Goal: Use online tool/utility: Use online tool/utility

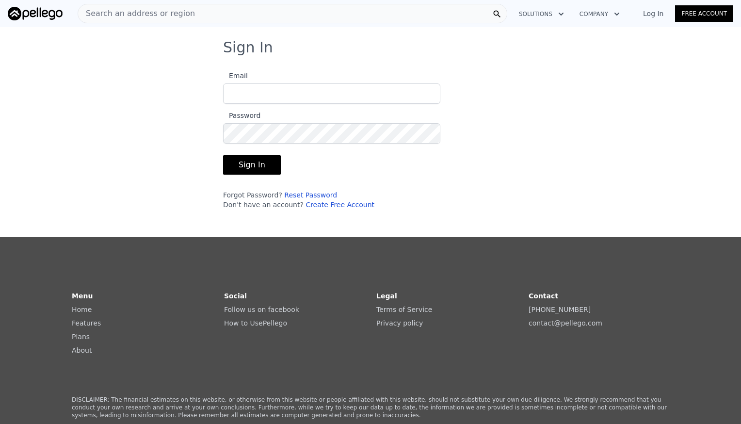
type input "[PERSON_NAME][EMAIL_ADDRESS][DOMAIN_NAME]"
click at [233, 174] on form "Email [PERSON_NAME][EMAIL_ADDRESS][DOMAIN_NAME] Password Sign In Forgot Passwor…" at bounding box center [331, 137] width 217 height 146
click at [237, 164] on button "Sign In" at bounding box center [252, 164] width 58 height 19
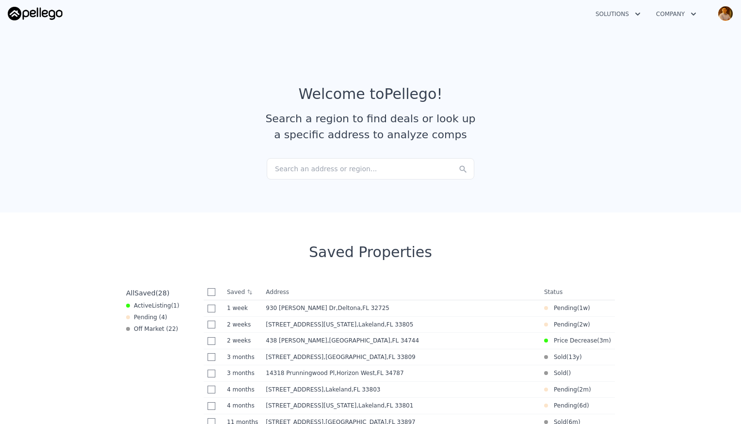
click at [696, 13] on icon "button" at bounding box center [694, 14] width 10 height 12
click at [627, 31] on section "Welcome to Pellego ! Search a region to find deals or look up a specific addres…" at bounding box center [370, 117] width 741 height 189
click at [330, 170] on div "Search an address or region..." at bounding box center [371, 168] width 208 height 21
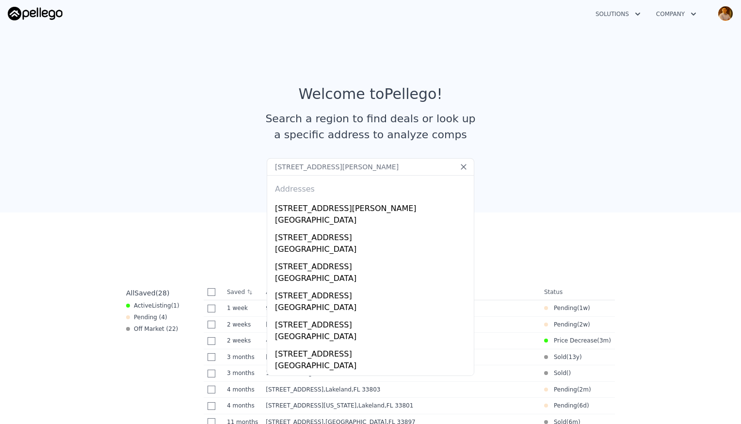
type input "[STREET_ADDRESS][PERSON_NAME]"
click at [362, 219] on div "[GEOGRAPHIC_DATA]" at bounding box center [372, 221] width 195 height 14
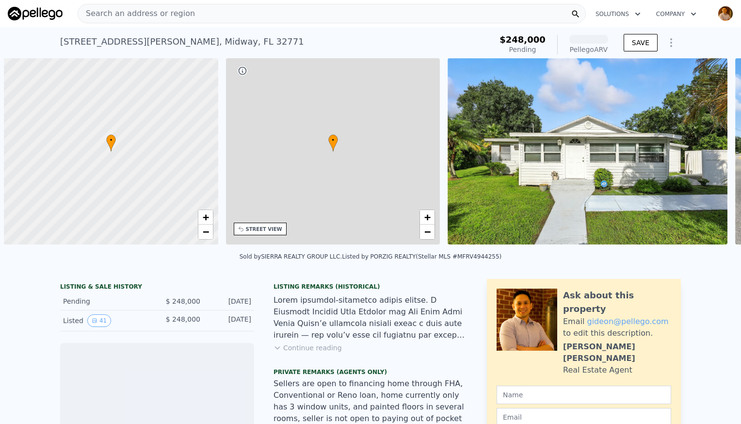
scroll to position [0, 4]
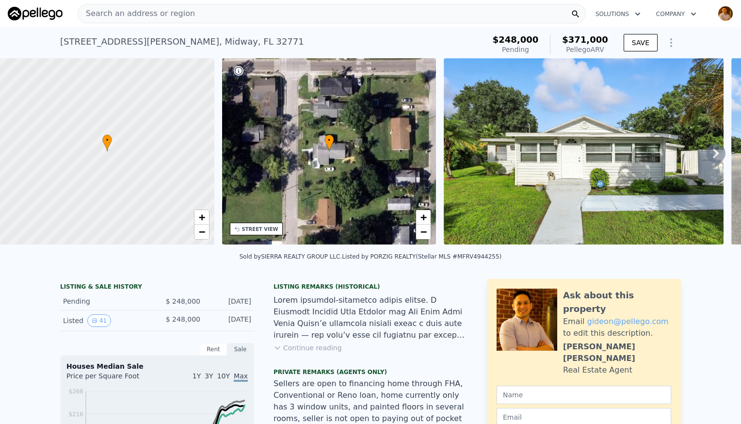
click at [706, 156] on icon at bounding box center [715, 153] width 19 height 19
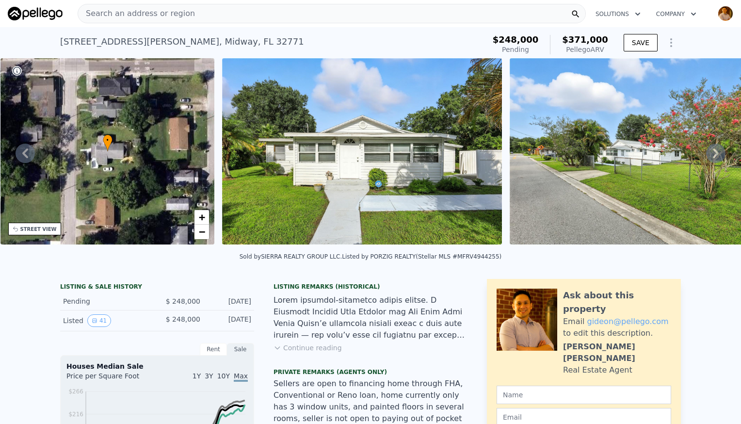
click at [706, 154] on icon at bounding box center [715, 153] width 19 height 19
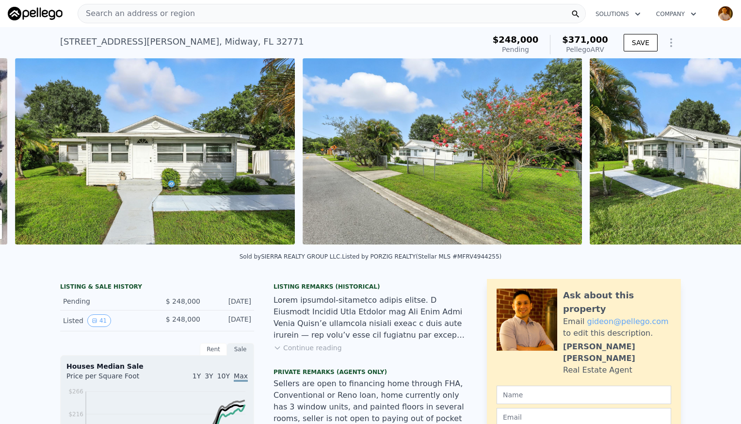
scroll to position [0, 444]
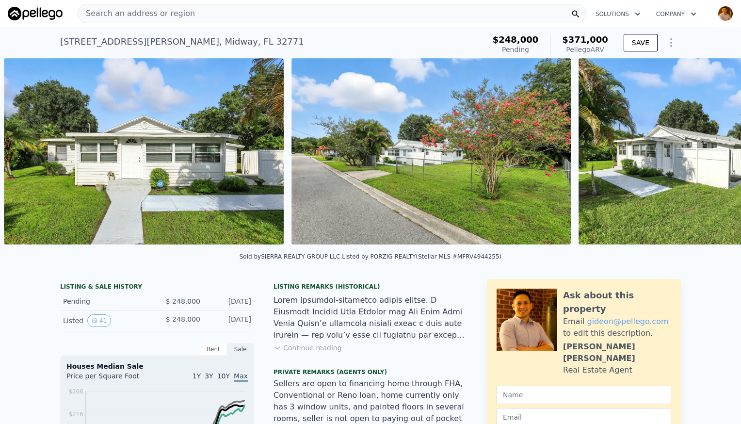
click at [706, 154] on div "• + − • + − STREET VIEW Loading... SATELLITE VIEW" at bounding box center [370, 153] width 741 height 190
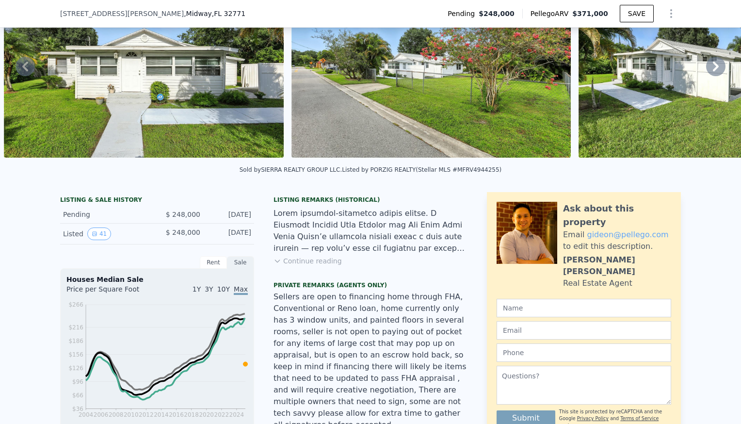
scroll to position [45, 0]
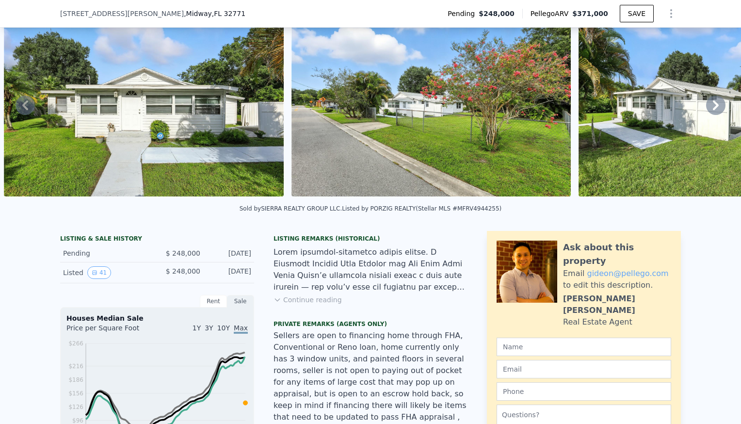
click at [706, 109] on icon at bounding box center [715, 105] width 19 height 19
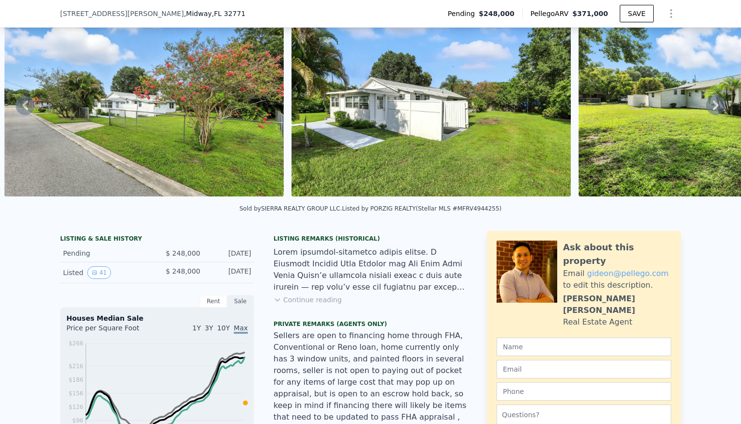
click at [713, 110] on icon at bounding box center [716, 105] width 6 height 10
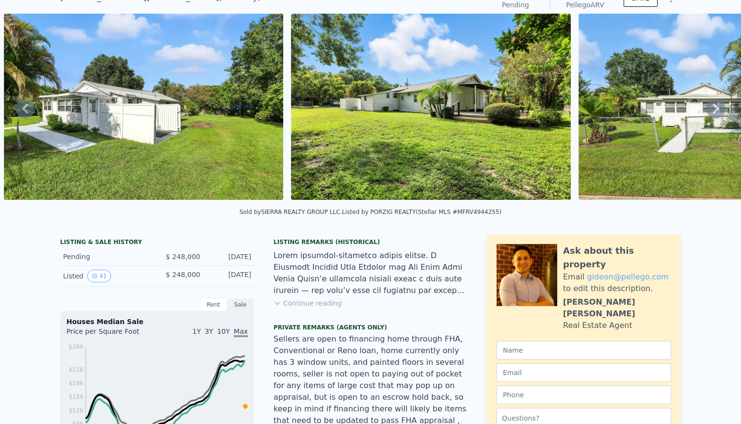
scroll to position [3, 0]
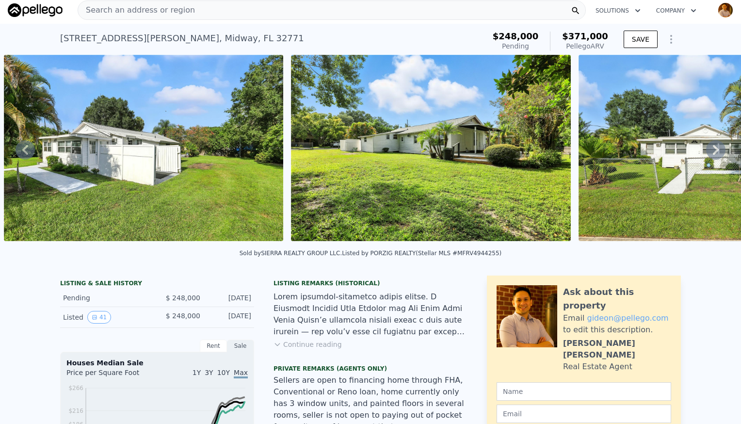
click at [712, 154] on icon at bounding box center [715, 149] width 19 height 19
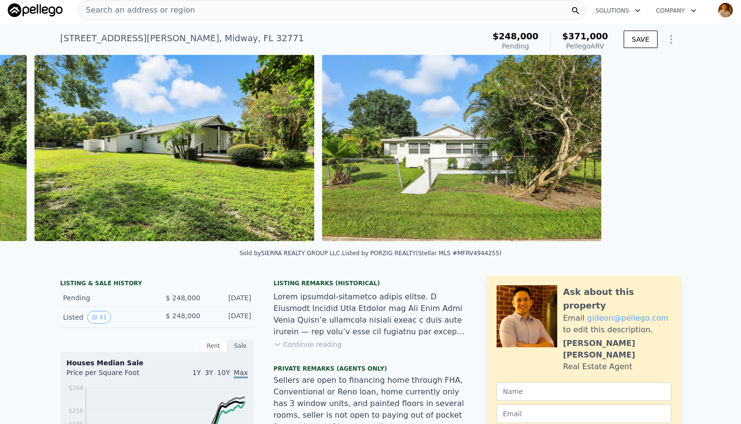
scroll to position [0, 1306]
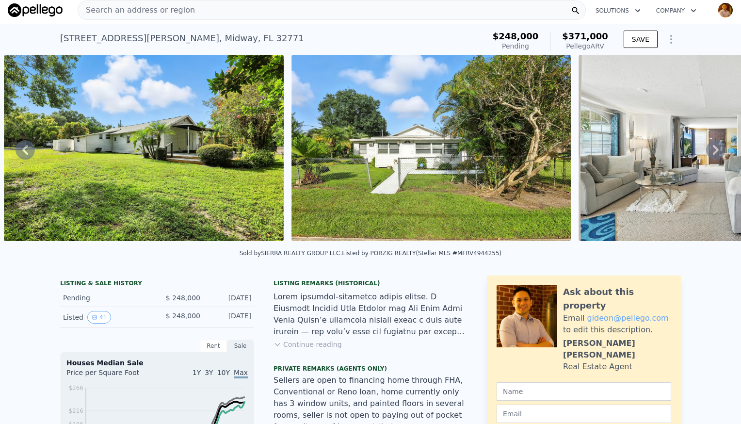
click at [712, 154] on icon at bounding box center [715, 149] width 19 height 19
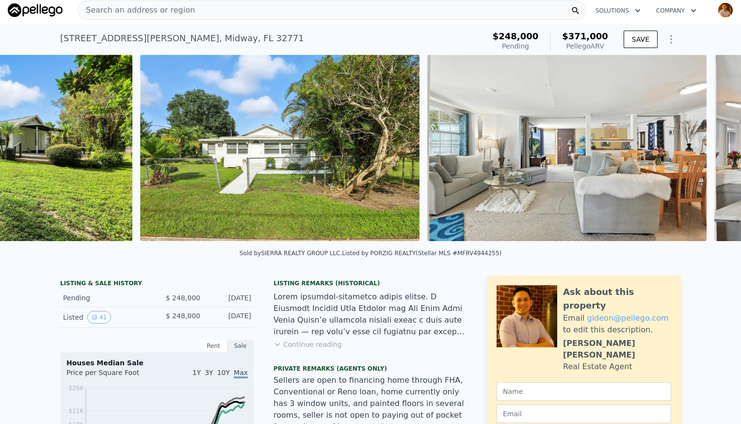
scroll to position [0, 1593]
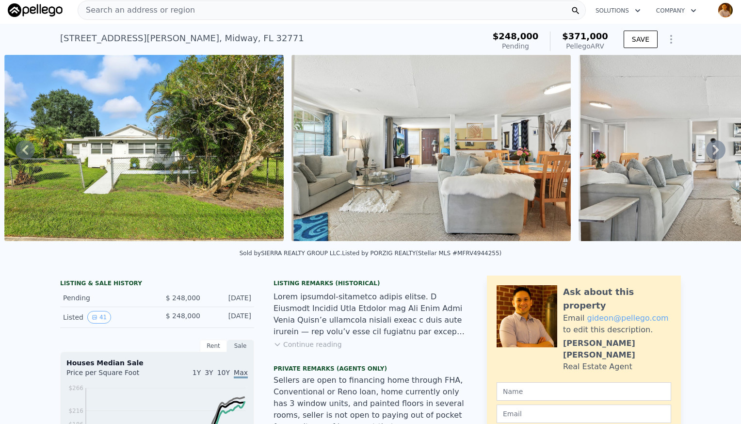
click at [712, 154] on icon at bounding box center [715, 149] width 19 height 19
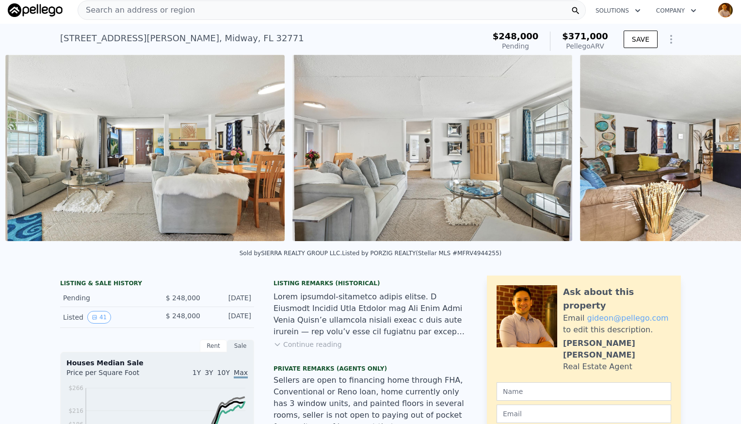
scroll to position [0, 1880]
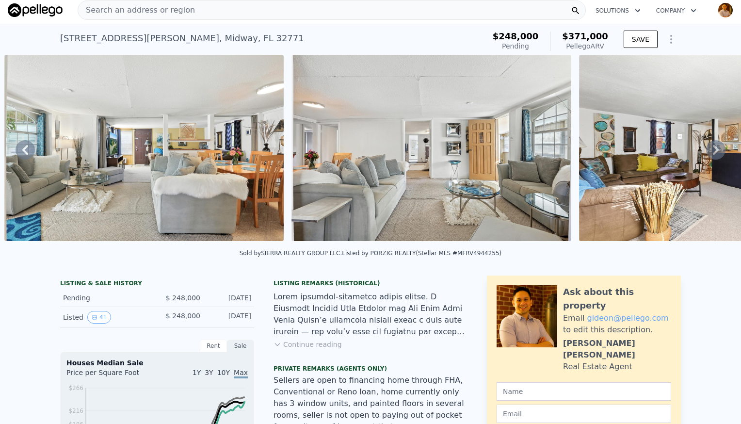
click at [712, 154] on icon at bounding box center [715, 149] width 19 height 19
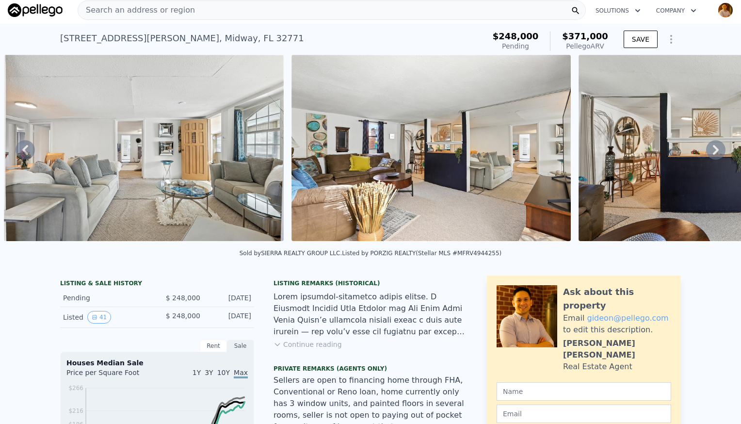
click at [712, 154] on icon at bounding box center [715, 149] width 19 height 19
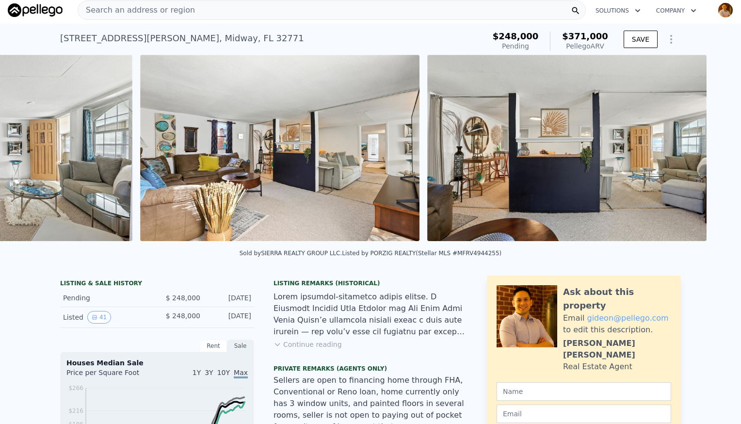
scroll to position [0, 2455]
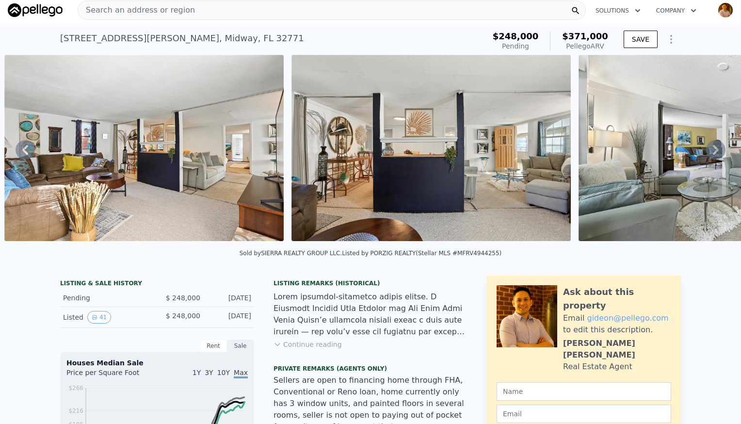
click at [712, 154] on icon at bounding box center [715, 149] width 19 height 19
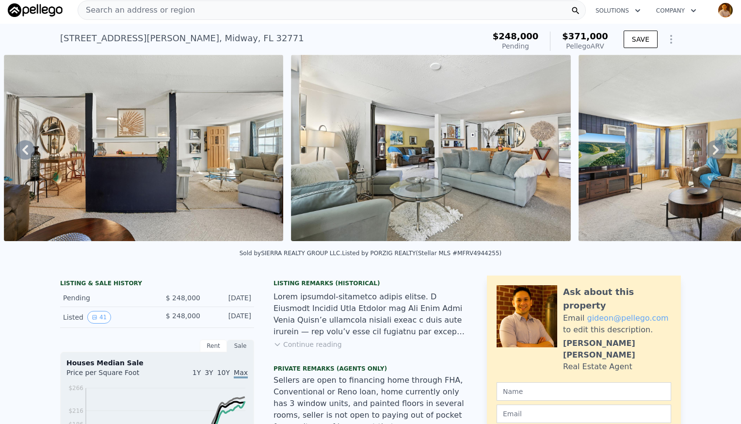
click at [712, 154] on icon at bounding box center [715, 149] width 19 height 19
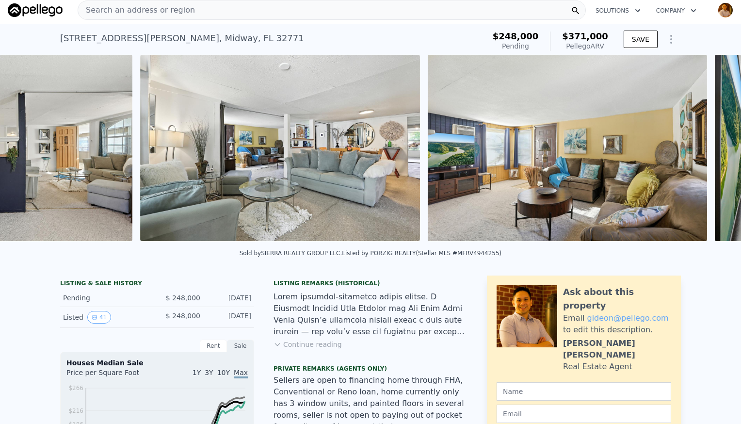
scroll to position [0, 3029]
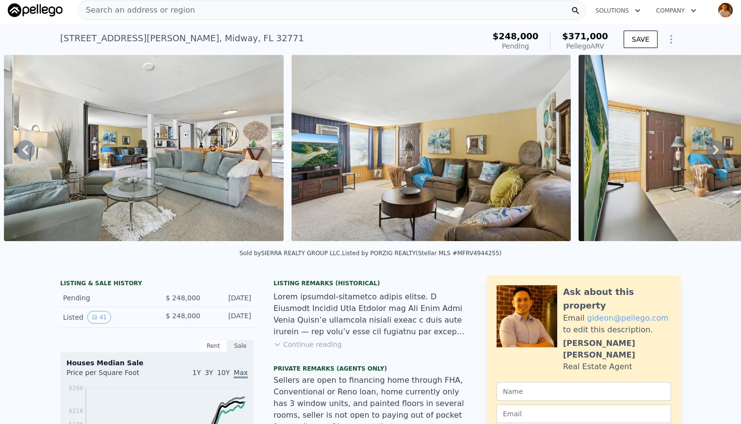
click at [712, 150] on icon at bounding box center [715, 149] width 19 height 19
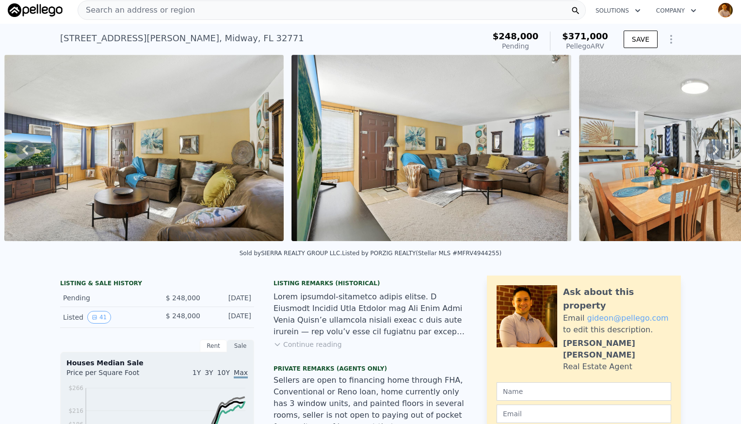
click at [712, 150] on icon at bounding box center [715, 149] width 19 height 19
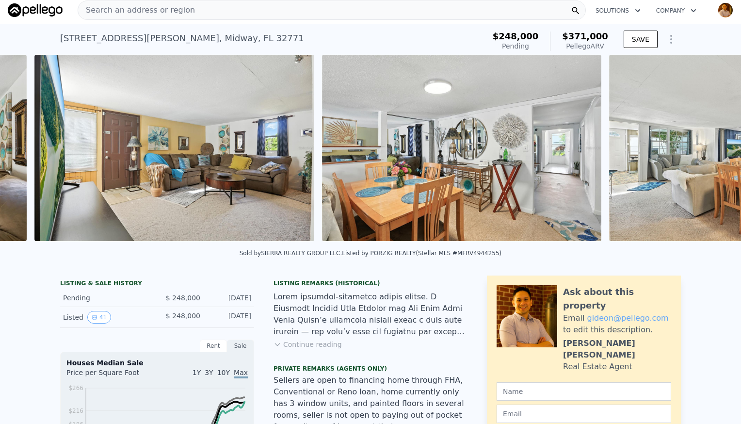
scroll to position [0, 3604]
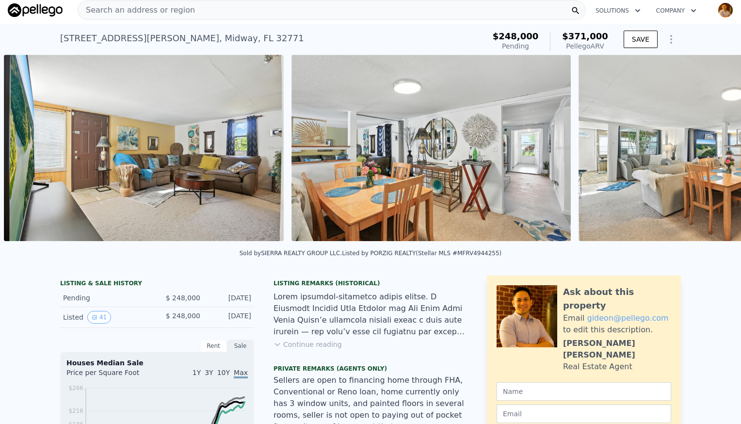
click at [644, 37] on button "SAVE" at bounding box center [641, 39] width 34 height 17
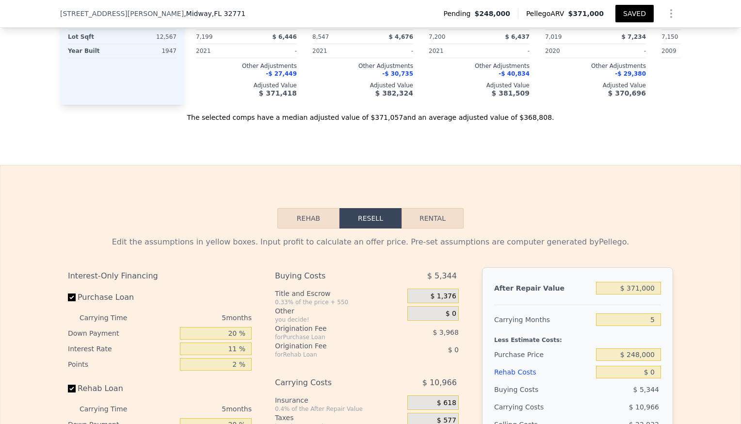
scroll to position [1500, 0]
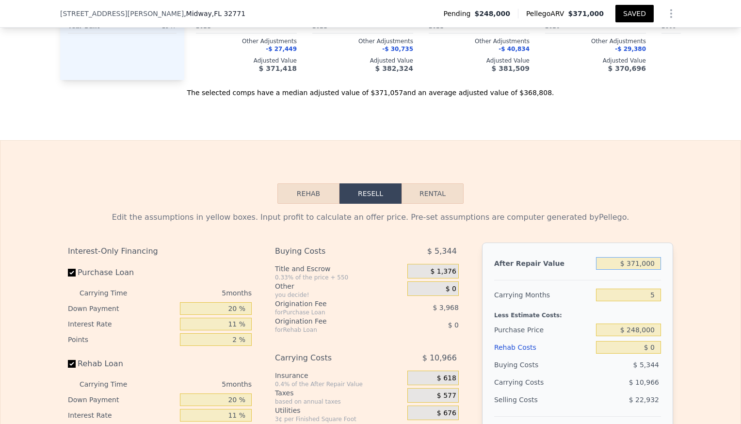
drag, startPoint x: 621, startPoint y: 241, endPoint x: 679, endPoint y: 235, distance: 59.0
click at [672, 243] on div "Edit the assumptions in yellow boxes. Input profit to calculate an offer price.…" at bounding box center [370, 384] width 621 height 361
type input "$ 3"
type input "-$ 264,239"
type input "$ 35"
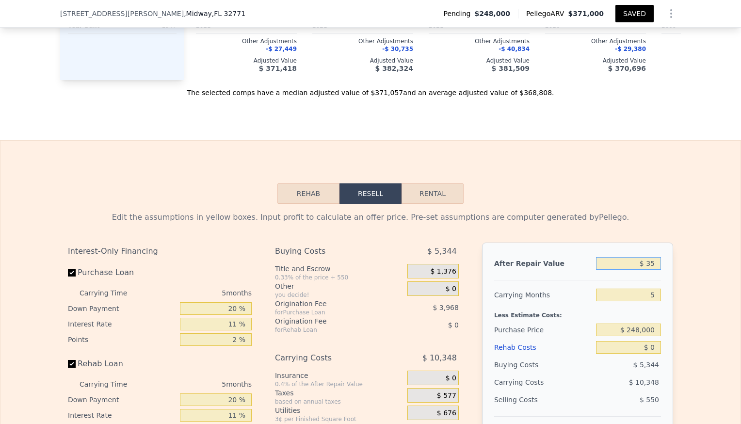
type input "-$ 264,209"
type input "$ 350"
type input "-$ 263,914"
type input "$ 3,500"
type input "-$ 260,961"
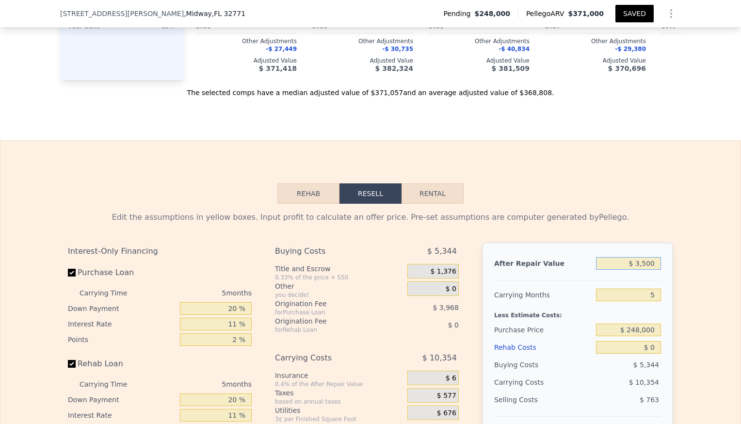
type input "$ 35,000"
type input "-$ 231,412"
type input "$ 350,000"
type input "$ 64,059"
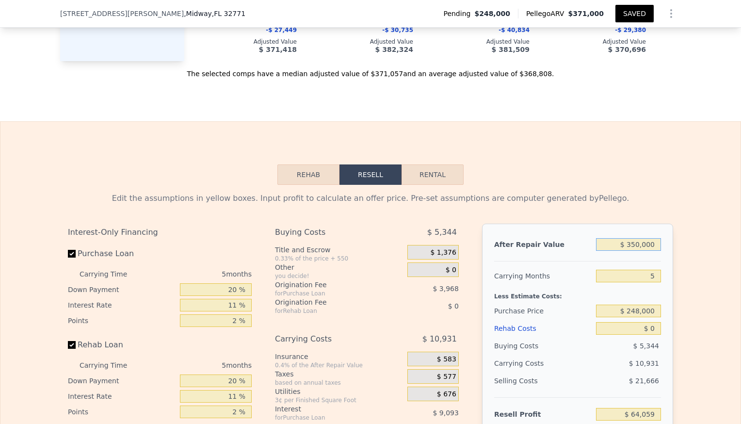
scroll to position [1597, 0]
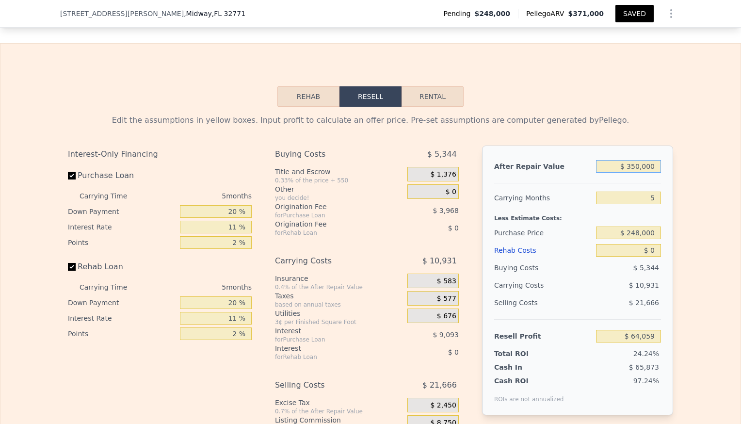
type input "$ 350,000"
drag, startPoint x: 641, startPoint y: 230, endPoint x: 657, endPoint y: 231, distance: 16.1
click at [657, 244] on input "$ 0" at bounding box center [628, 250] width 65 height 13
type input "$ 3"
type input "$ 64,056"
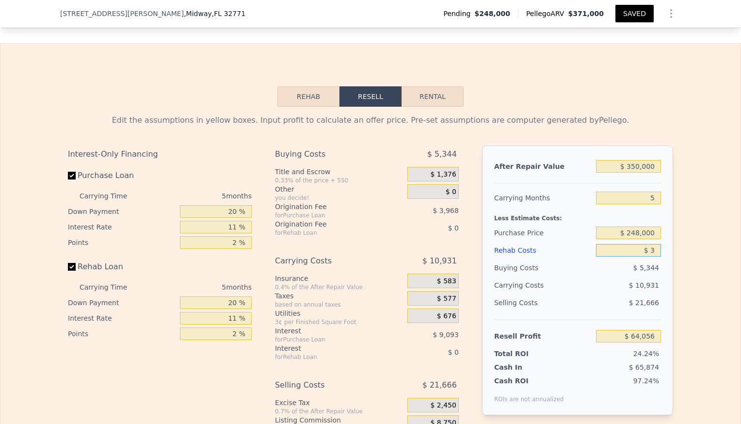
type input "$ 30"
type input "$ 64,029"
type input "$ 300"
type input "$ 63,744"
type input "$ 3,000"
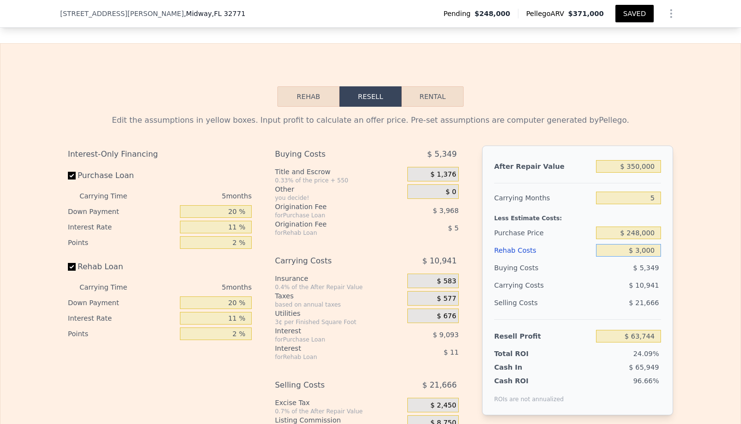
type input "$ 60,901"
type input "$ 30,000"
type input "$ 32,479"
type input "$ 30,000"
click at [670, 217] on div "Edit the assumptions in yellow boxes. Input profit to calculate an offer price.…" at bounding box center [370, 287] width 621 height 361
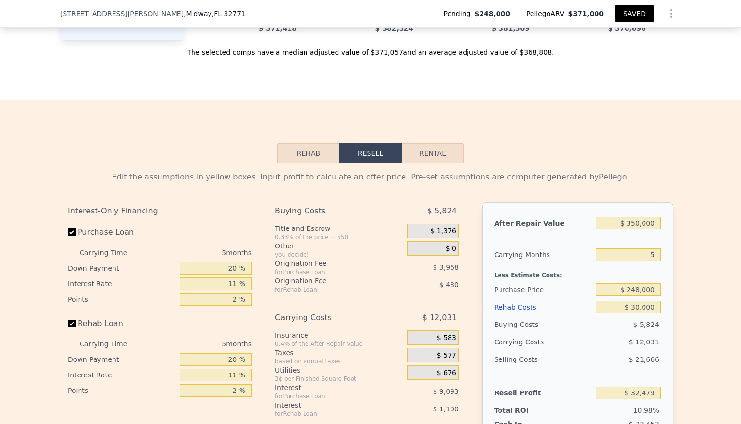
scroll to position [1548, 0]
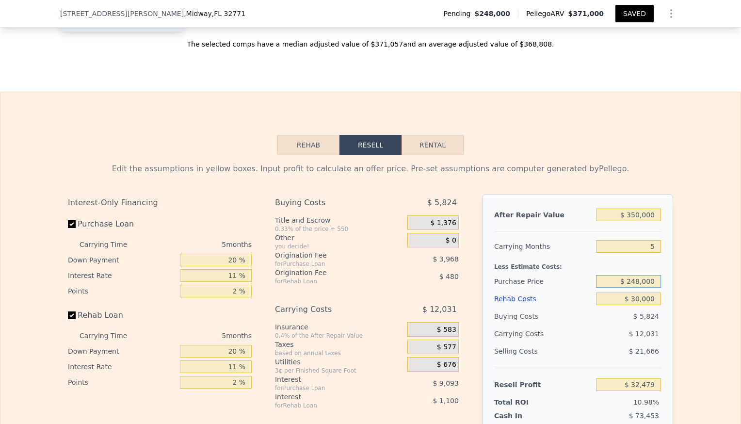
drag, startPoint x: 655, startPoint y: 258, endPoint x: 592, endPoint y: 256, distance: 63.1
click at [596, 275] on input "$ 248,000" at bounding box center [628, 281] width 65 height 13
type input "$ 215,000"
click at [646, 168] on div "Edit the assumptions in yellow boxes. Input profit to calculate an offer price.…" at bounding box center [370, 339] width 605 height 353
type input "$ 67,327"
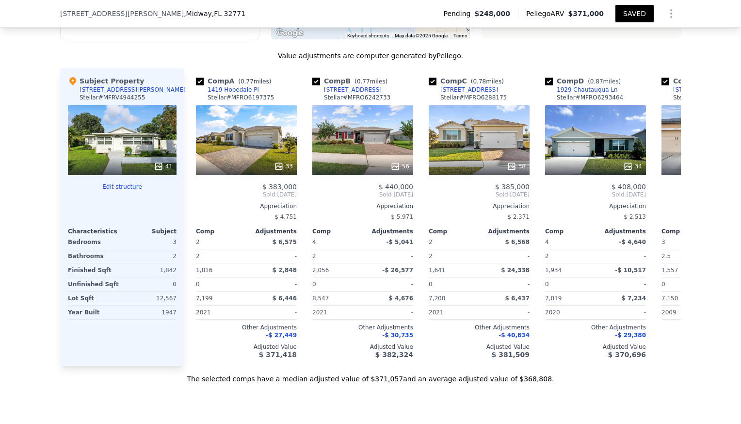
scroll to position [1209, 0]
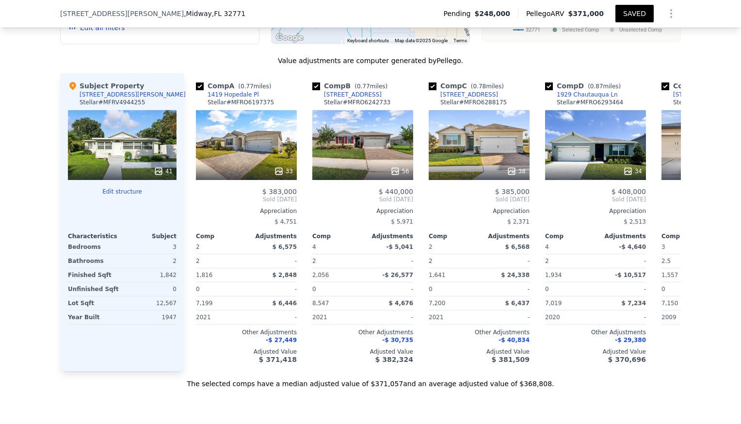
click at [670, 190] on icon at bounding box center [669, 199] width 19 height 19
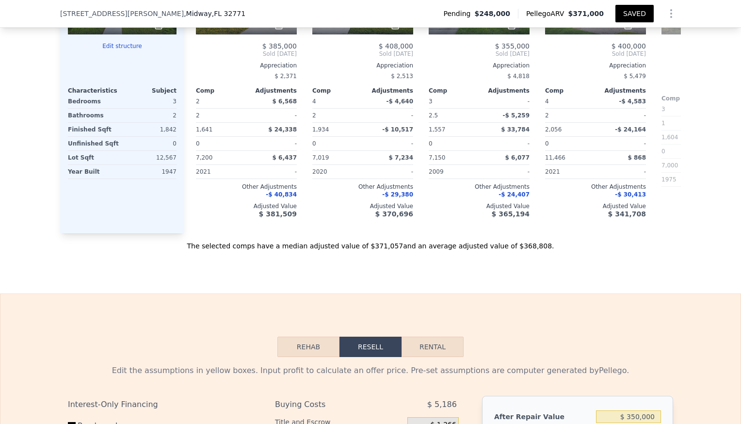
scroll to position [1597, 0]
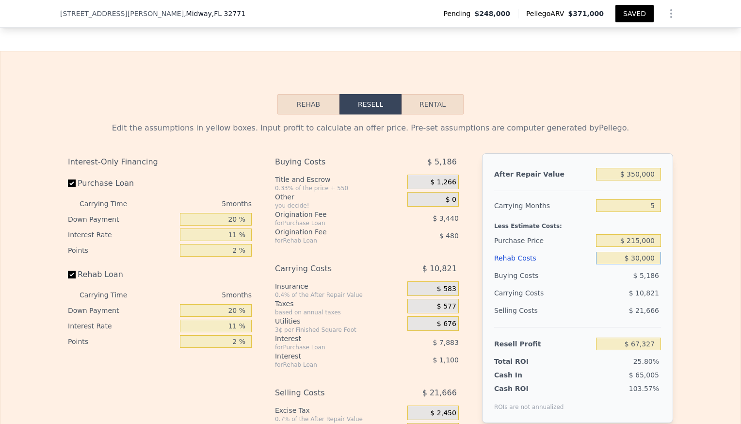
drag, startPoint x: 624, startPoint y: 234, endPoint x: 675, endPoint y: 240, distance: 50.8
click at [667, 236] on div "After Repair Value $ 350,000 Carrying Months 5 Less Estimate Costs: Purchase Pr…" at bounding box center [577, 288] width 191 height 270
type input "$ 4"
type input "$ 98,903"
type input "$ 40"
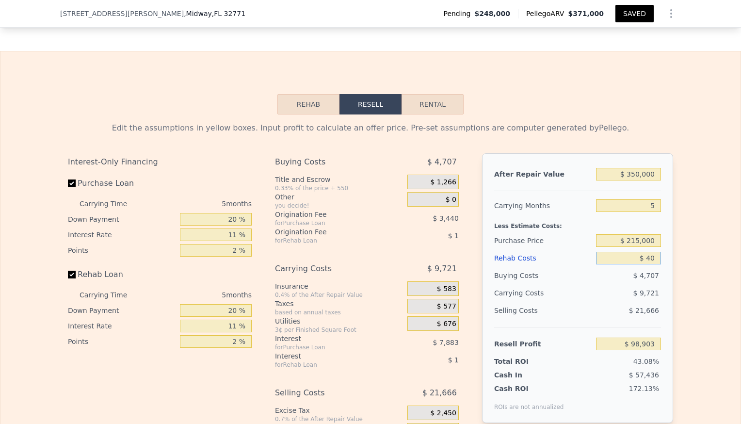
type input "$ 98,866"
type input "$ 400"
type input "$ 98,486"
type input "$ 4,000"
type input "$ 94,698"
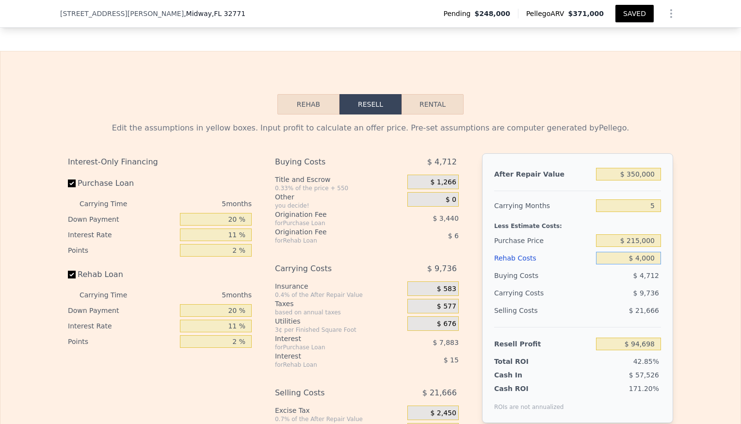
type input "$ 40,000"
type input "$ 56,802"
drag, startPoint x: 655, startPoint y: 236, endPoint x: 580, endPoint y: 243, distance: 75.5
click at [580, 244] on div "After Repair Value $ 350,000 Carrying Months 5 Less Estimate Costs: Purchase Pr…" at bounding box center [577, 288] width 191 height 270
type input "$ 5"
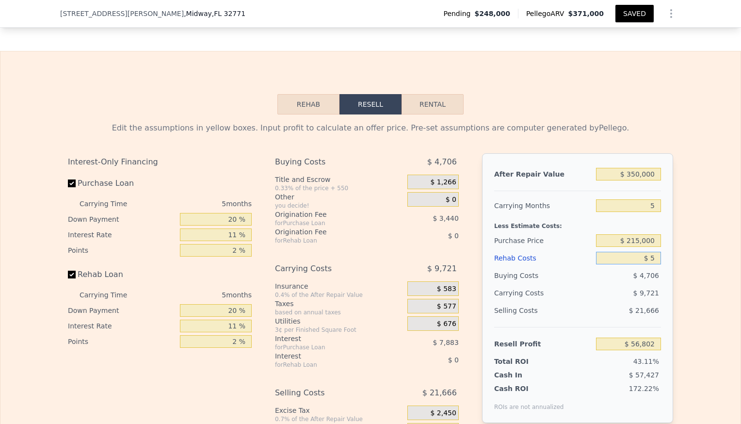
type input "$ 98,902"
type input "$ 50"
type input "$ 98,856"
type input "$ 500"
type input "$ 98,379"
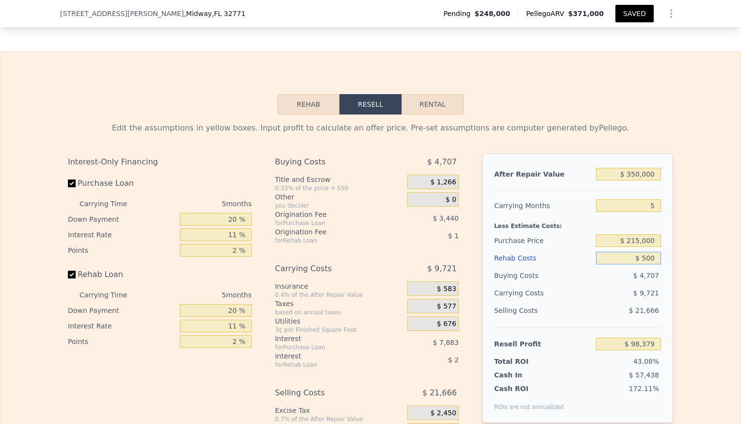
type input "$ 5,000"
type input "$ 93,642"
type input "$ 50,000"
type input "$ 46,272"
type input "$ 50,000"
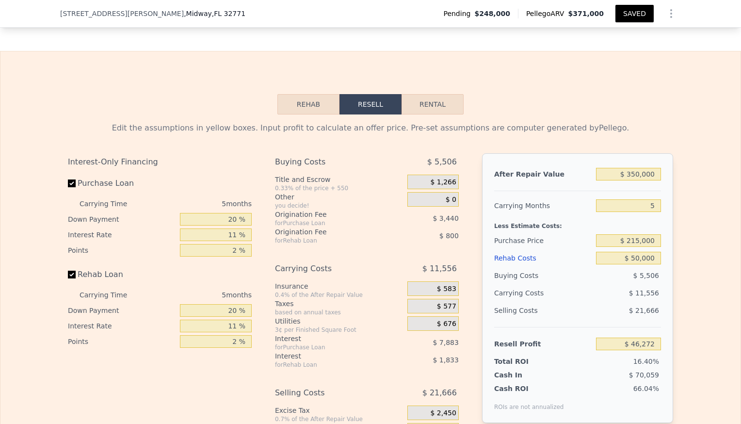
click at [677, 225] on div "Edit the assumptions in yellow boxes. Input profit to calculate an offer price.…" at bounding box center [370, 294] width 621 height 361
click at [663, 224] on div "After Repair Value $ 350,000 Carrying Months 5 Less Estimate Costs: Purchase Pr…" at bounding box center [577, 288] width 191 height 270
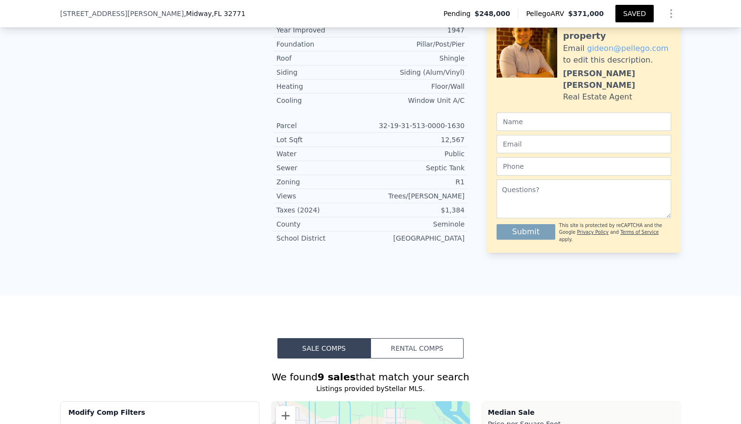
scroll to position [551, 0]
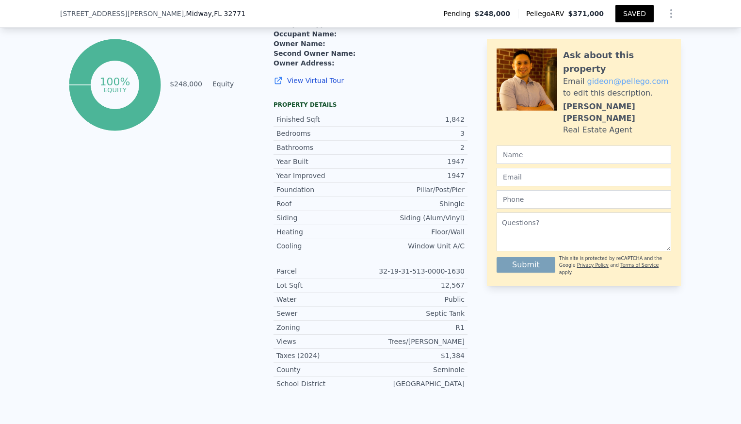
click at [658, 304] on div "Ask about this property Email [PERSON_NAME]@ pellego .com to edit this descript…" at bounding box center [584, 62] width 194 height 674
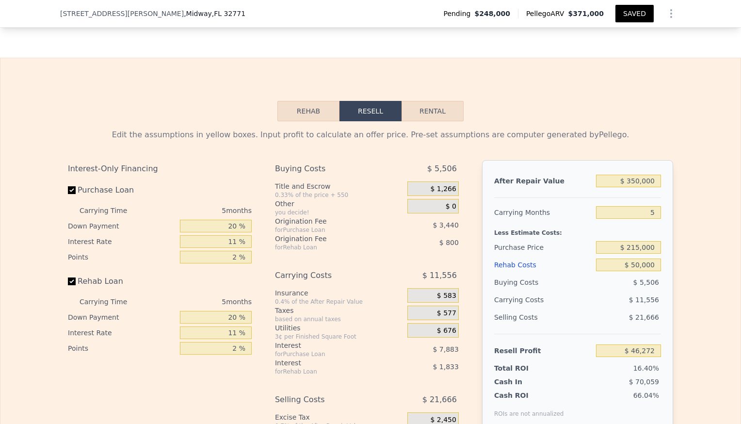
scroll to position [1618, 0]
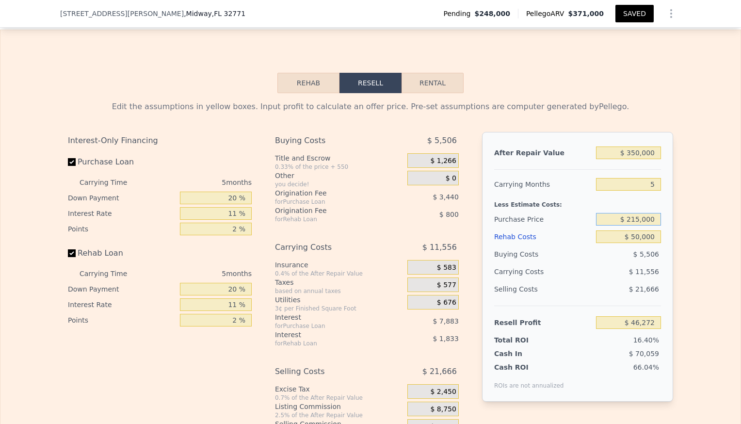
drag, startPoint x: 652, startPoint y: 200, endPoint x: 601, endPoint y: 198, distance: 51.4
click at [605, 213] on input "$ 215,000" at bounding box center [628, 219] width 65 height 13
type input "$ 205,000"
type input "$ 56,835"
drag, startPoint x: 656, startPoint y: 196, endPoint x: 599, endPoint y: 195, distance: 56.8
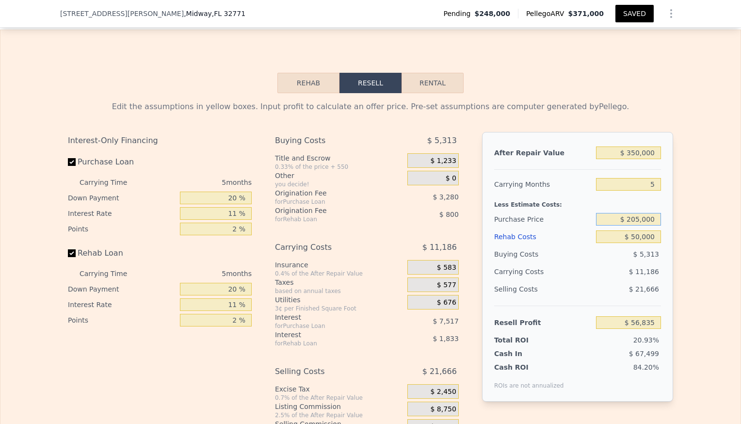
click at [606, 213] on input "$ 205,000" at bounding box center [628, 219] width 65 height 13
type input "$ 210,000"
click at [663, 187] on div "After Repair Value $ 350,000 Carrying Months 5 Less Estimate Costs: Purchase Pr…" at bounding box center [577, 267] width 191 height 270
type input "$ 51,554"
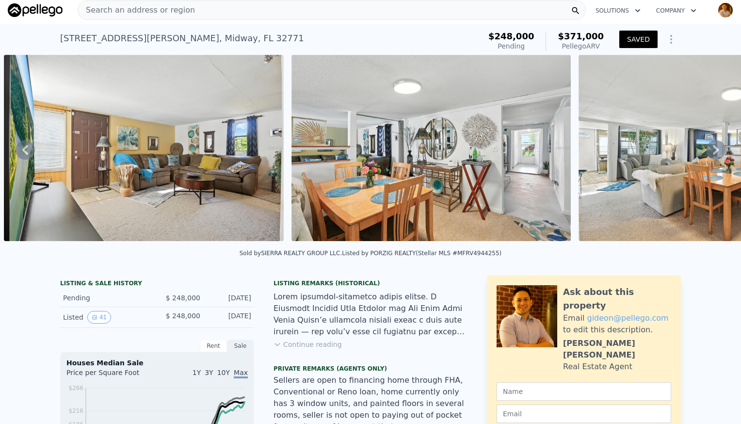
scroll to position [0, 0]
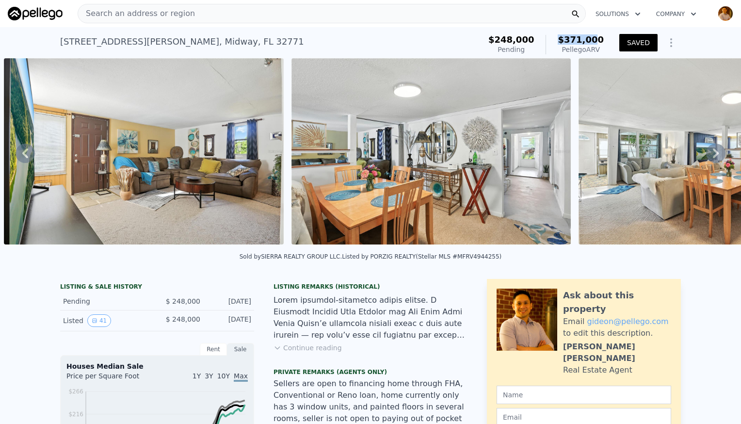
drag, startPoint x: 565, startPoint y: 39, endPoint x: 600, endPoint y: 35, distance: 35.1
click at [600, 35] on span "$371,000" at bounding box center [581, 39] width 46 height 10
